Goal: Transaction & Acquisition: Book appointment/travel/reservation

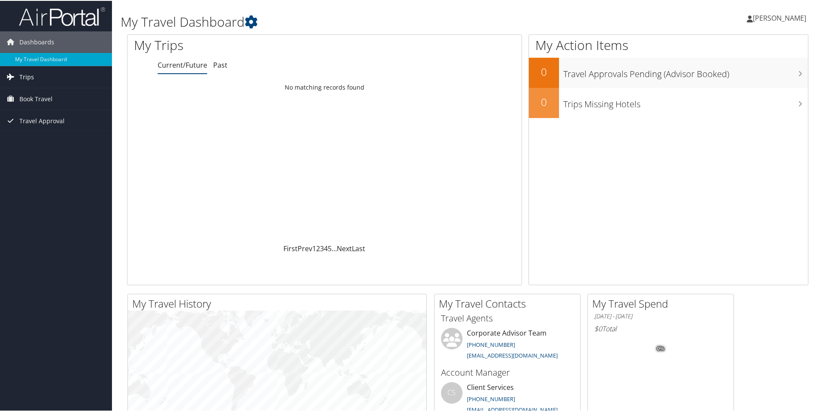
click at [22, 77] on span "Trips" at bounding box center [26, 76] width 15 height 22
click at [19, 137] on span "Book Travel" at bounding box center [35, 137] width 33 height 22
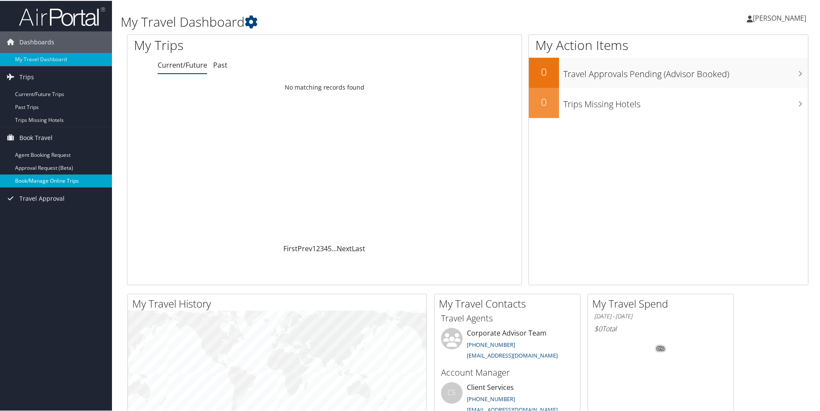
click at [35, 182] on link "Book/Manage Online Trips" at bounding box center [56, 180] width 112 height 13
